Goal: Task Accomplishment & Management: Manage account settings

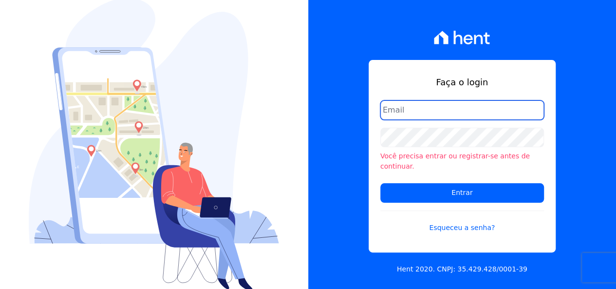
click at [414, 116] on input "email" at bounding box center [462, 109] width 164 height 19
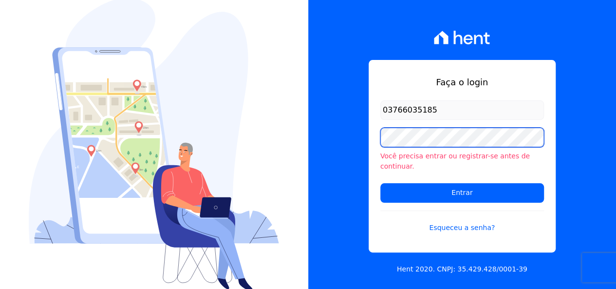
click at [380, 183] on input "Entrar" at bounding box center [462, 192] width 164 height 19
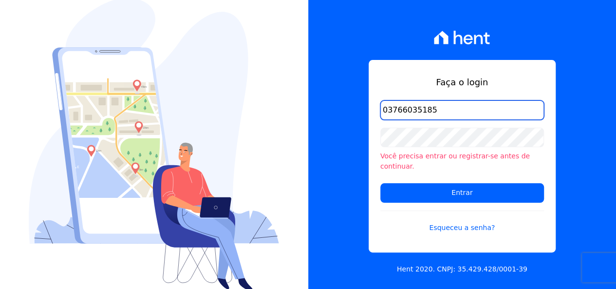
drag, startPoint x: 469, startPoint y: 116, endPoint x: 361, endPoint y: 107, distance: 108.1
click at [361, 107] on div "Faça o login 03766035185 Você precisa entrar ou registrar-se antes de continuar…" at bounding box center [462, 144] width 308 height 289
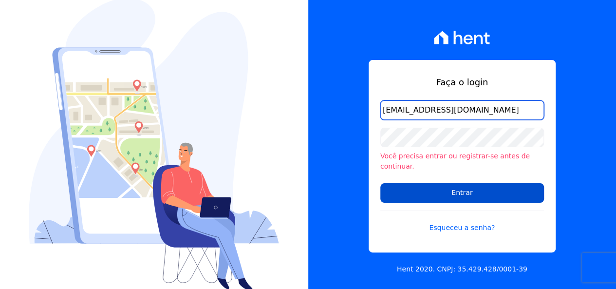
type input "loyane@jcrcob.com.br"
click at [518, 188] on input "Entrar" at bounding box center [462, 192] width 164 height 19
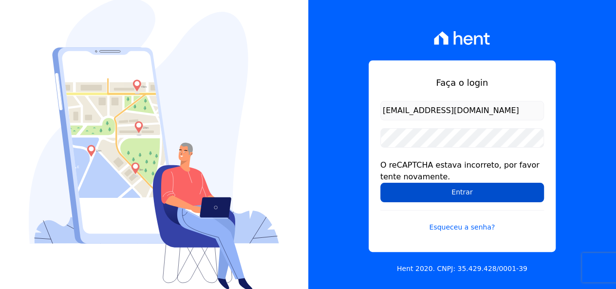
click at [490, 192] on input "Entrar" at bounding box center [462, 192] width 164 height 19
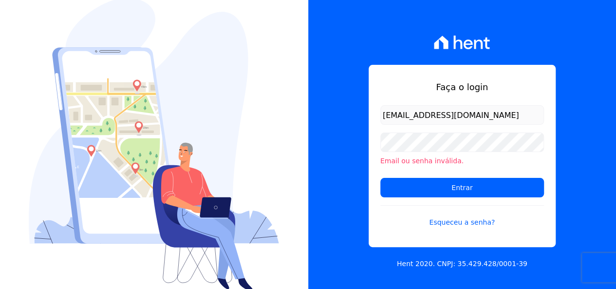
click at [462, 160] on li "Email ou senha inválida." at bounding box center [462, 161] width 164 height 10
click at [380, 178] on input "Entrar" at bounding box center [462, 187] width 164 height 19
